Goal: Book appointment/travel/reservation

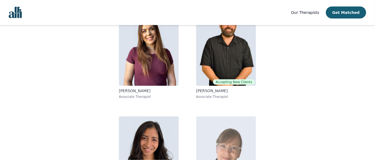
scroll to position [68, 0]
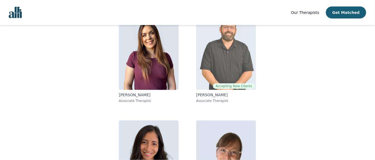
click at [227, 46] on img at bounding box center [226, 50] width 60 height 78
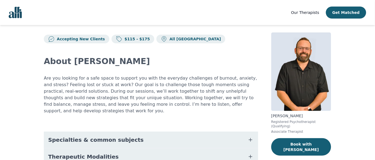
scroll to position [6, 0]
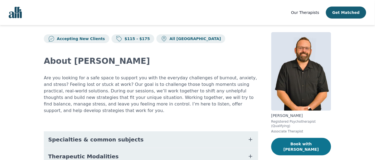
click at [300, 141] on button "Book with [PERSON_NAME]" at bounding box center [301, 146] width 60 height 17
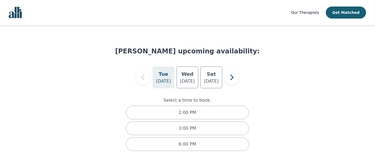
scroll to position [6, 0]
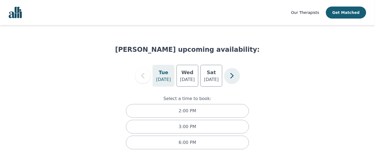
click at [234, 78] on icon "button" at bounding box center [232, 75] width 11 height 11
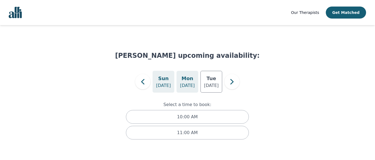
click at [185, 86] on p "[DATE]" at bounding box center [187, 85] width 15 height 7
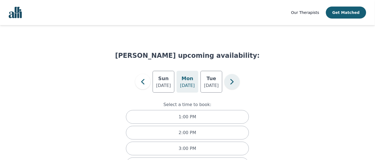
click at [233, 80] on icon "button" at bounding box center [231, 81] width 3 height 5
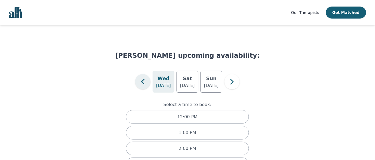
click at [141, 81] on icon "button" at bounding box center [142, 81] width 11 height 11
